Goal: Download file/media

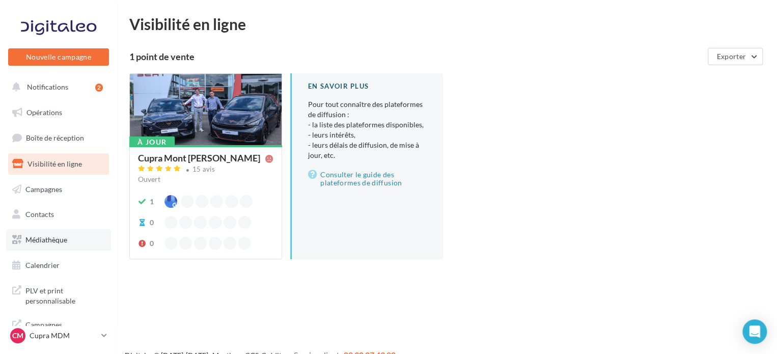
click at [54, 238] on span "Médiathèque" at bounding box center [46, 239] width 42 height 9
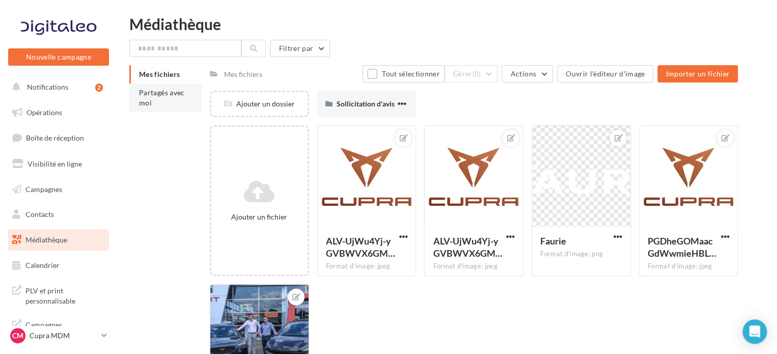
click at [177, 109] on li "Partagés avec moi" at bounding box center [165, 97] width 72 height 29
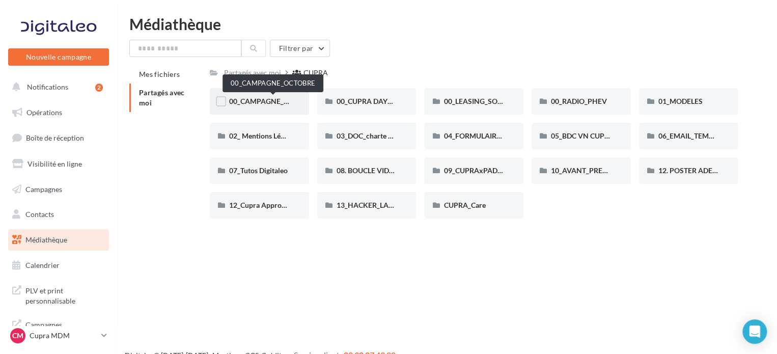
click at [281, 100] on span "00_CAMPAGNE_OCTOBRE" at bounding box center [272, 101] width 87 height 9
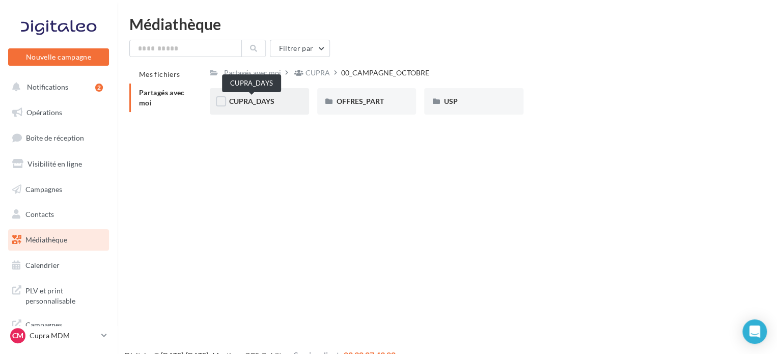
click at [259, 97] on span "CUPRA_DAYS" at bounding box center [251, 101] width 45 height 9
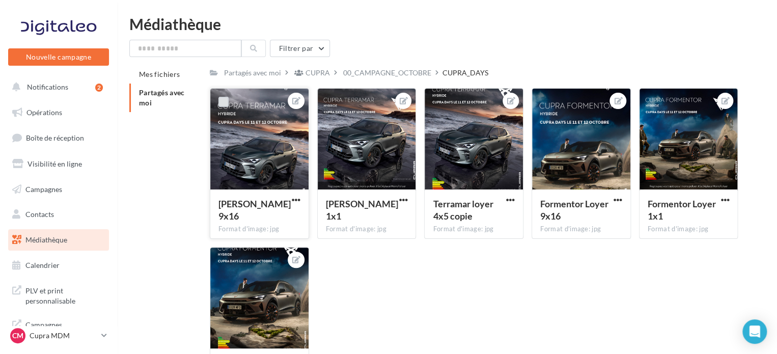
click at [221, 99] on label at bounding box center [223, 102] width 10 height 10
click at [297, 100] on icon at bounding box center [296, 100] width 8 height 7
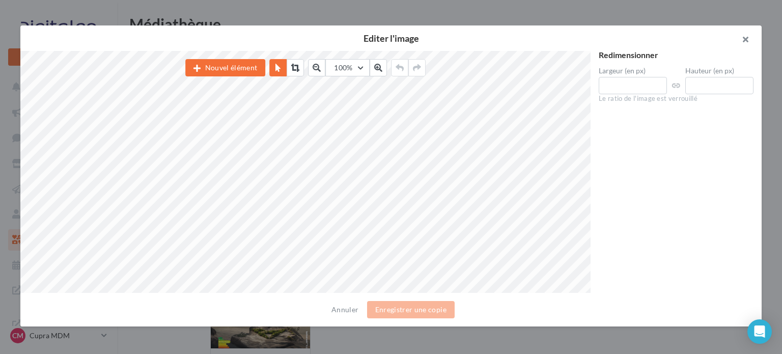
click at [744, 37] on button "button" at bounding box center [741, 40] width 41 height 31
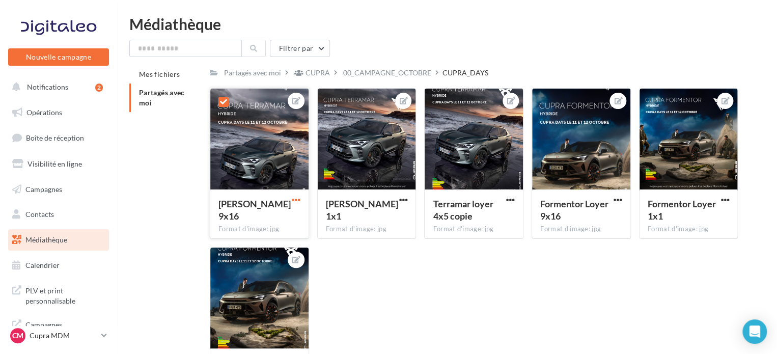
click at [299, 201] on span "button" at bounding box center [296, 199] width 9 height 9
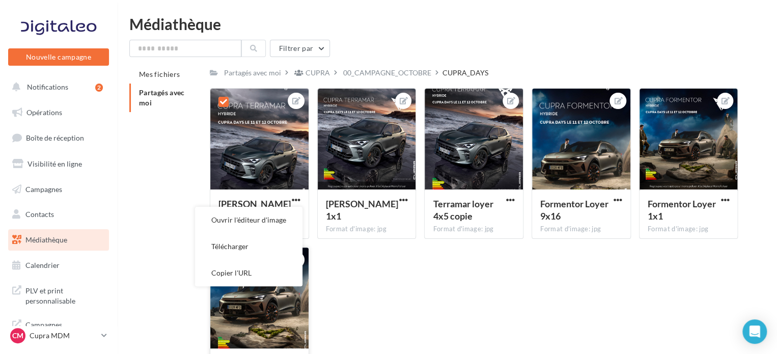
click at [267, 250] on button "Télécharger" at bounding box center [248, 246] width 107 height 26
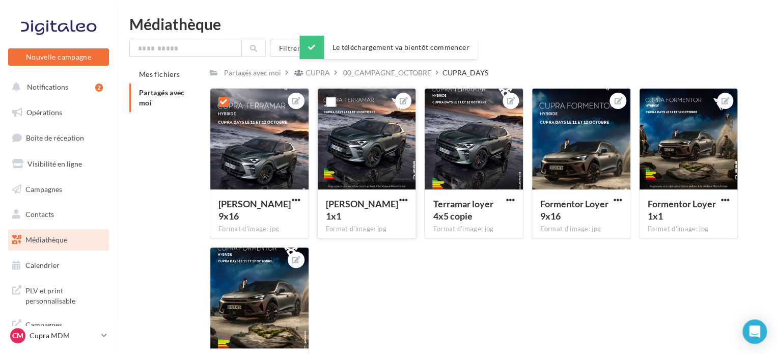
drag, startPoint x: 332, startPoint y: 102, endPoint x: 358, endPoint y: 115, distance: 28.9
click at [332, 102] on label at bounding box center [331, 102] width 10 height 10
click at [407, 201] on button "button" at bounding box center [403, 200] width 13 height 10
drag, startPoint x: 388, startPoint y: 247, endPoint x: 406, endPoint y: 221, distance: 31.8
click at [388, 246] on button "Télécharger" at bounding box center [355, 246] width 107 height 26
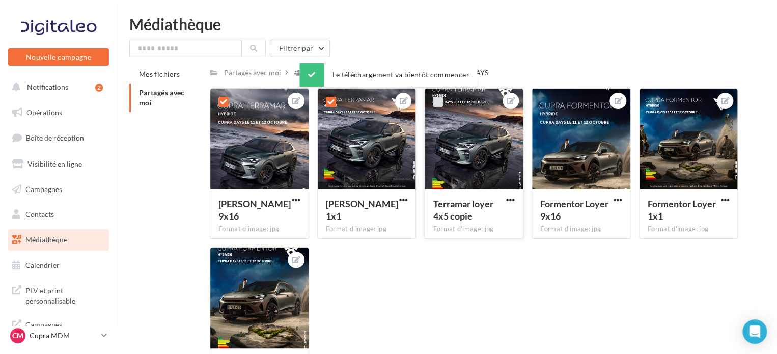
click at [438, 104] on label at bounding box center [438, 102] width 10 height 10
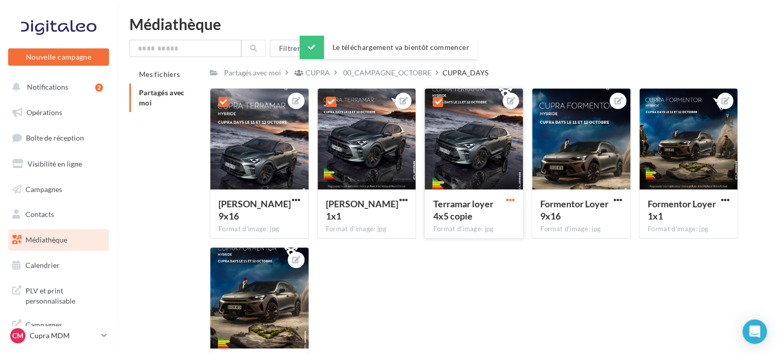
click at [511, 196] on div at bounding box center [510, 199] width 13 height 10
click at [514, 198] on span "button" at bounding box center [510, 199] width 9 height 9
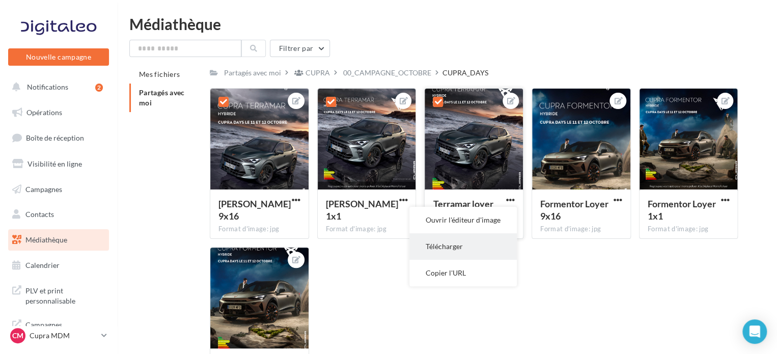
click at [492, 246] on button "Télécharger" at bounding box center [462, 246] width 107 height 26
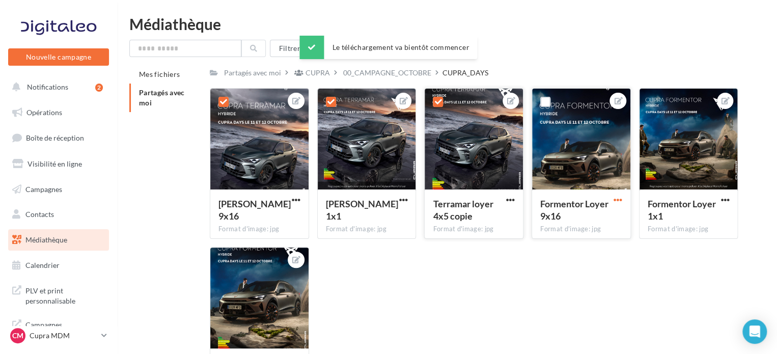
click at [618, 199] on span "button" at bounding box center [617, 199] width 9 height 9
click at [597, 247] on button "Télécharger" at bounding box center [570, 246] width 107 height 26
click at [726, 199] on span "button" at bounding box center [724, 199] width 9 height 9
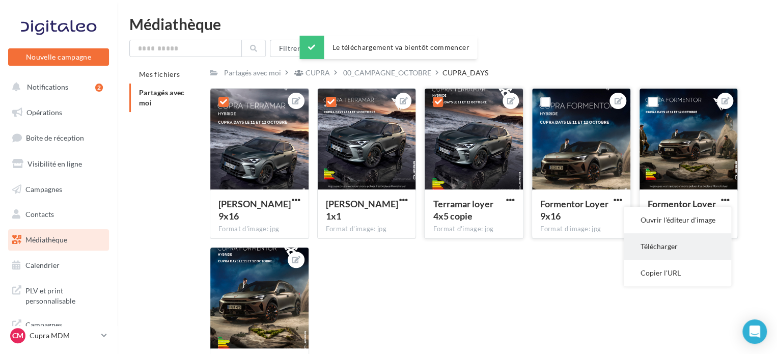
click at [664, 243] on button "Télécharger" at bounding box center [677, 246] width 107 height 26
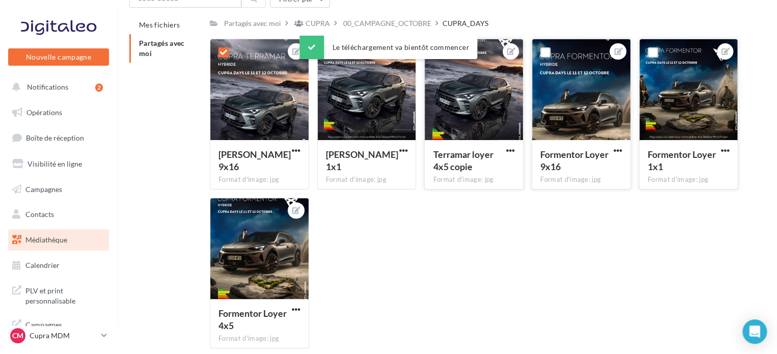
scroll to position [95, 0]
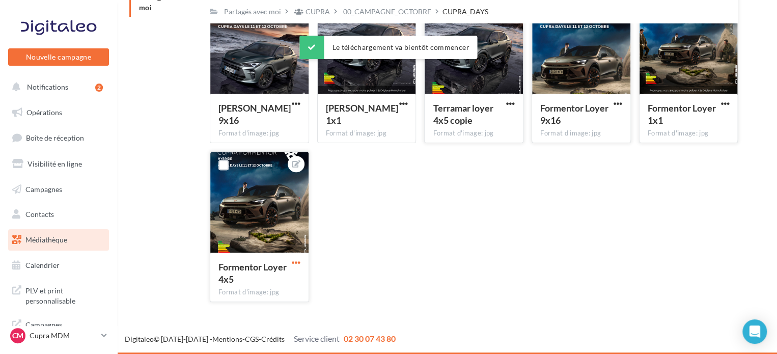
click at [296, 264] on span "button" at bounding box center [296, 262] width 9 height 9
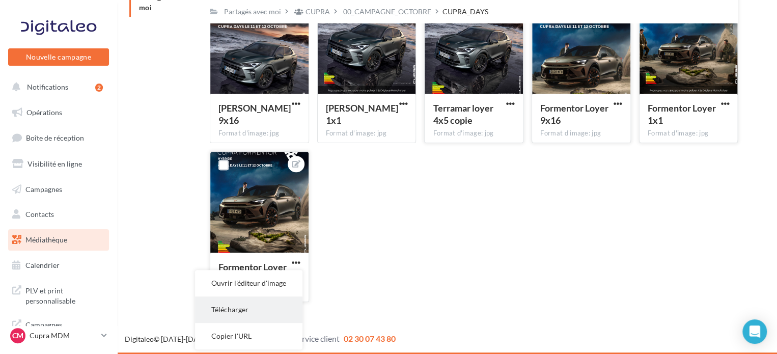
click at [260, 305] on button "Télécharger" at bounding box center [248, 309] width 107 height 26
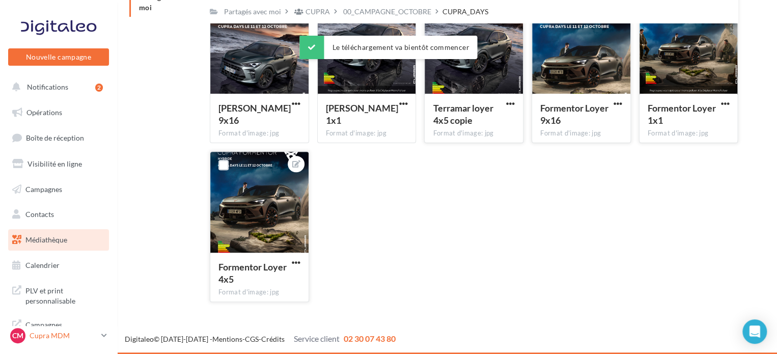
click at [53, 332] on p "Cupra MDM" at bounding box center [64, 335] width 68 height 10
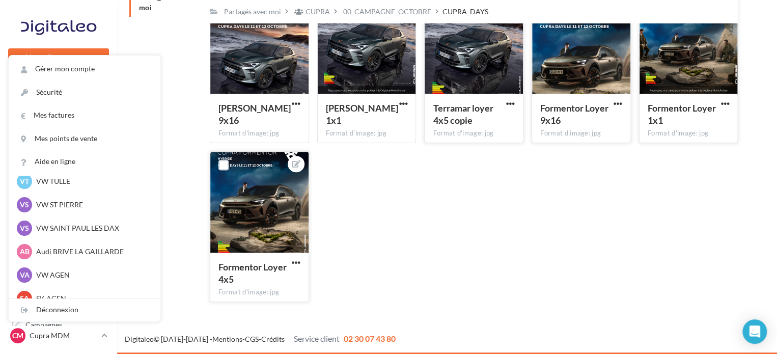
scroll to position [94, 0]
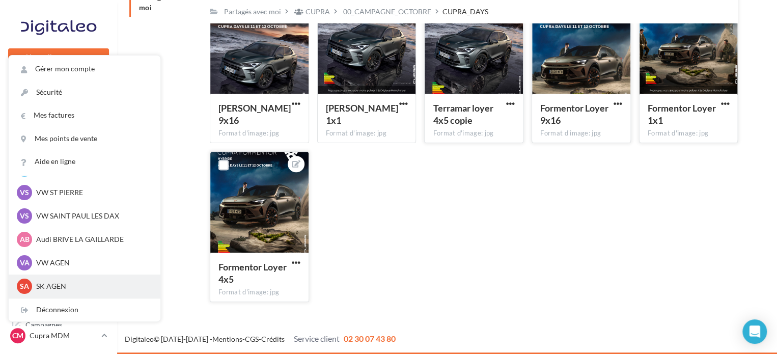
click at [83, 283] on p "SK AGEN" at bounding box center [92, 286] width 112 height 10
